Goal: Task Accomplishment & Management: Use online tool/utility

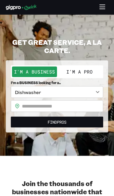
click at [86, 69] on button "I'm a Pro" at bounding box center [79, 72] width 45 height 11
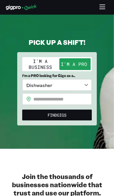
click at [86, 82] on body "**********" at bounding box center [57, 98] width 114 height 196
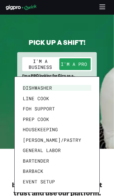
click at [51, 106] on li "FOH Support" at bounding box center [57, 109] width 73 height 11
type input "**********"
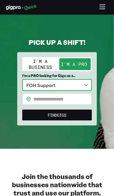
click at [78, 98] on input "text" at bounding box center [62, 99] width 59 height 12
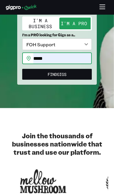
click at [81, 55] on input "*****" at bounding box center [62, 59] width 59 height 12
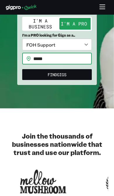
type input "*****"
click at [82, 72] on button "Find Gigs" at bounding box center [57, 74] width 70 height 11
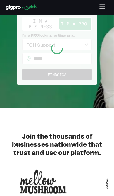
scroll to position [41, 0]
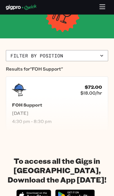
scroll to position [106, 0]
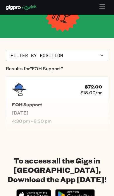
click at [83, 109] on div "FOH Support [DATE] 4:30 pm - 8:30 pm" at bounding box center [57, 113] width 90 height 22
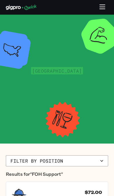
scroll to position [106, 0]
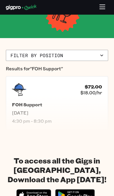
click at [103, 57] on icon "button" at bounding box center [102, 56] width 6 height 6
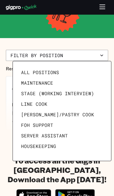
click at [48, 72] on span "All Positions" at bounding box center [40, 73] width 38 height 6
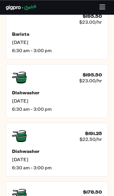
scroll to position [532, 0]
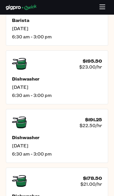
click at [29, 140] on h5 "Dishwasher" at bounding box center [57, 138] width 90 height 6
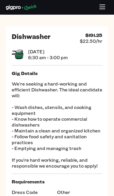
click at [94, 37] on h4 "$191.25" at bounding box center [94, 35] width 17 height 6
click at [38, 55] on span "6:30 am - 3:00 pm" at bounding box center [48, 58] width 40 height 6
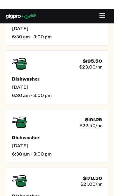
scroll to position [532, 0]
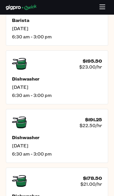
click at [104, 7] on icon "button" at bounding box center [102, 7] width 7 height 7
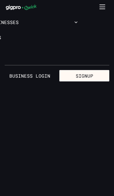
scroll to position [0, 0]
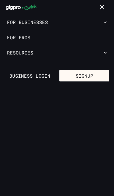
click at [96, 74] on button "Signup" at bounding box center [85, 76] width 50 height 12
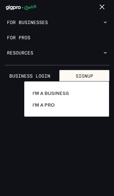
click at [105, 51] on div at bounding box center [57, 98] width 114 height 196
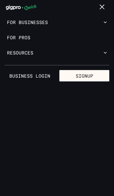
click at [104, 54] on icon "button" at bounding box center [106, 53] width 6 height 6
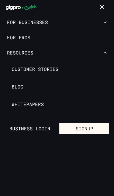
click at [35, 102] on span "Whitepapers" at bounding box center [28, 104] width 32 height 6
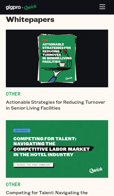
scroll to position [24, 0]
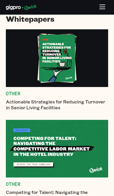
click at [56, 53] on img at bounding box center [57, 58] width 103 height 58
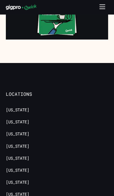
scroll to position [669, 0]
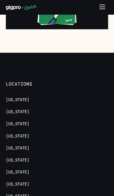
click at [21, 109] on link "[US_STATE]" at bounding box center [17, 112] width 23 height 6
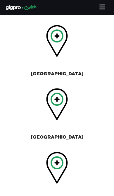
scroll to position [261, 0]
click at [36, 58] on div "[GEOGRAPHIC_DATA]" at bounding box center [57, 53] width 53 height 56
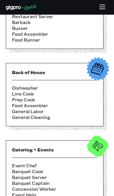
scroll to position [708, 0]
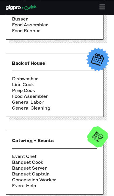
click at [33, 60] on h3 "Back of House" at bounding box center [55, 63] width 86 height 6
click at [99, 47] on img at bounding box center [98, 59] width 29 height 29
click at [57, 105] on li "General Cleaning" at bounding box center [55, 108] width 86 height 6
click at [26, 87] on li "Prep Cook" at bounding box center [55, 90] width 86 height 6
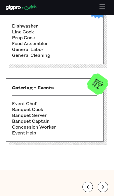
scroll to position [903, 0]
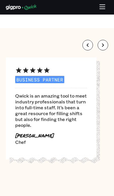
click at [104, 42] on icon "button" at bounding box center [103, 45] width 7 height 7
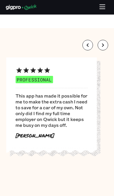
click at [105, 40] on button "button" at bounding box center [103, 45] width 11 height 11
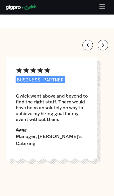
click at [106, 42] on icon "button" at bounding box center [103, 45] width 7 height 7
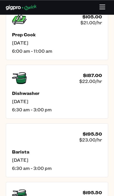
scroll to position [1274, 0]
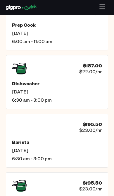
click at [33, 139] on h5 "Barista" at bounding box center [57, 142] width 90 height 6
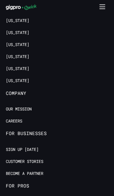
scroll to position [809, 0]
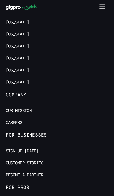
click at [15, 120] on link "Careers" at bounding box center [14, 123] width 16 height 6
